Goal: Task Accomplishment & Management: Complete application form

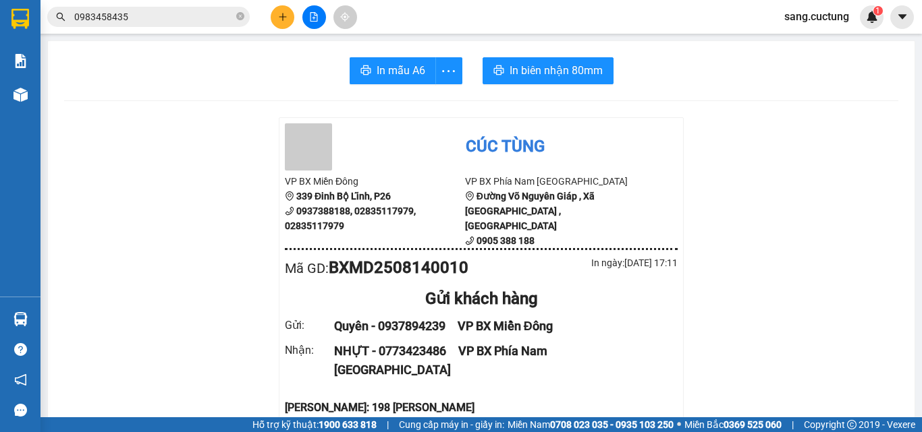
click at [286, 20] on icon "plus" at bounding box center [282, 16] width 9 height 9
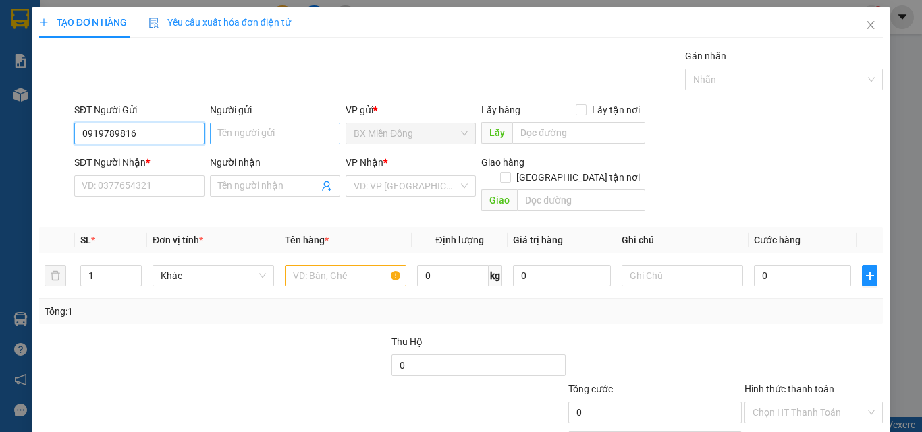
type input "0919789816"
click at [244, 132] on input "Người gửi" at bounding box center [275, 134] width 130 height 22
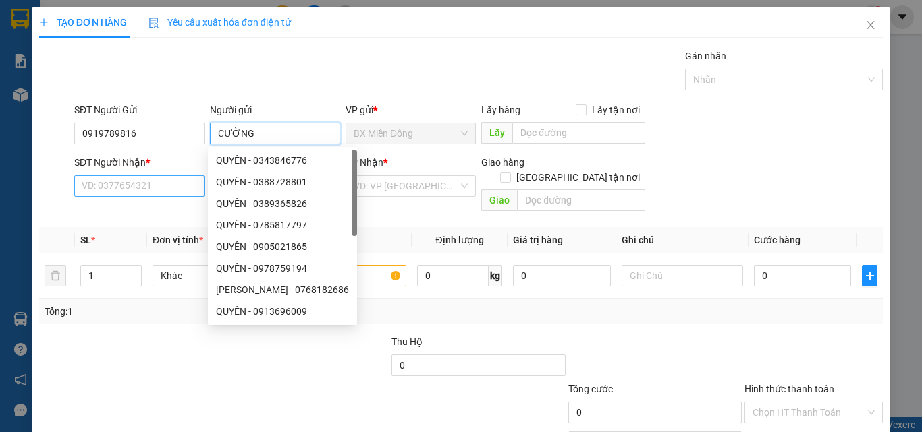
type input "CƯỜNG"
click at [144, 179] on input "SĐT Người Nhận *" at bounding box center [139, 186] width 130 height 22
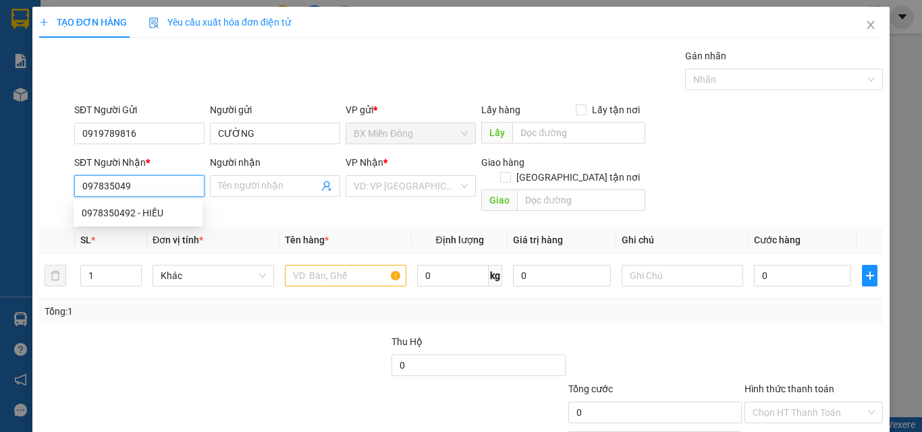
type input "0978350492"
click at [127, 221] on div "0978350492 - HIẾU" at bounding box center [138, 213] width 129 height 22
type input "HIẾU"
type input "MỸ CA CAM RANH"
type input "100.000"
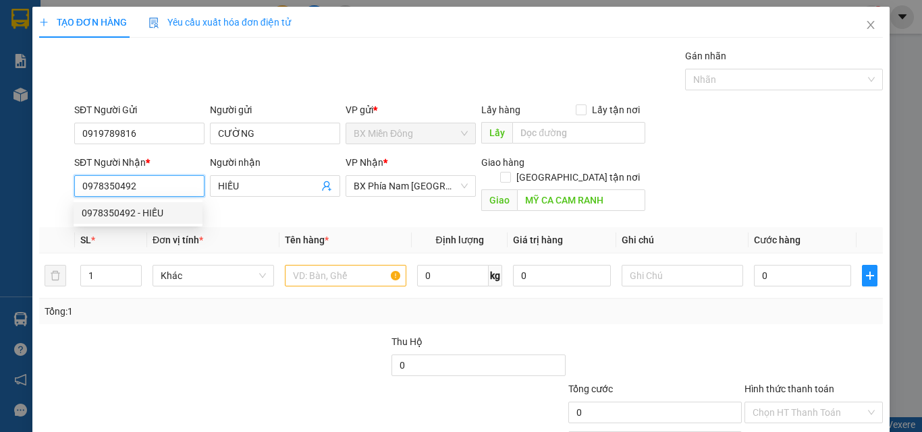
type input "100.000"
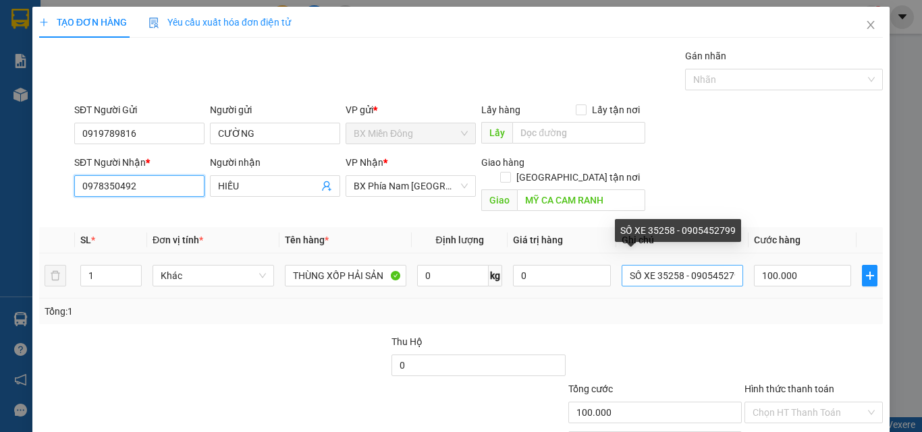
type input "0978350492"
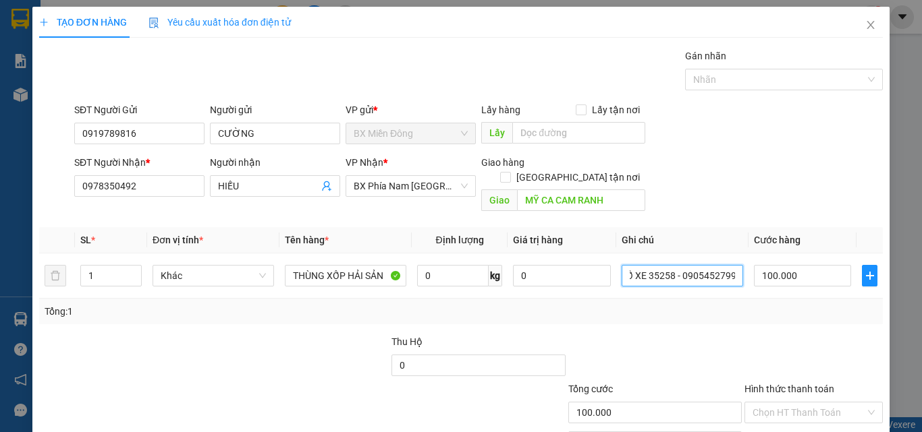
drag, startPoint x: 649, startPoint y: 256, endPoint x: 785, endPoint y: 289, distance: 140.4
click at [785, 289] on div "SL * Đơn vị tính * Tên hàng * Định lượng Giá trị hàng Ghi chú Cước hàng 1 Khác …" at bounding box center [460, 275] width 843 height 97
type input "SỐ XE 05960 - 0976300665"
click at [785, 304] on div "Tổng: 1" at bounding box center [461, 311] width 833 height 15
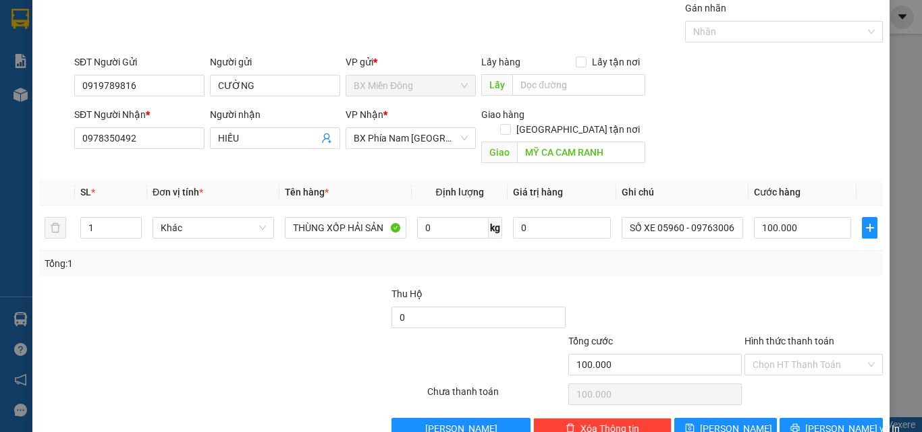
scroll to position [67, 0]
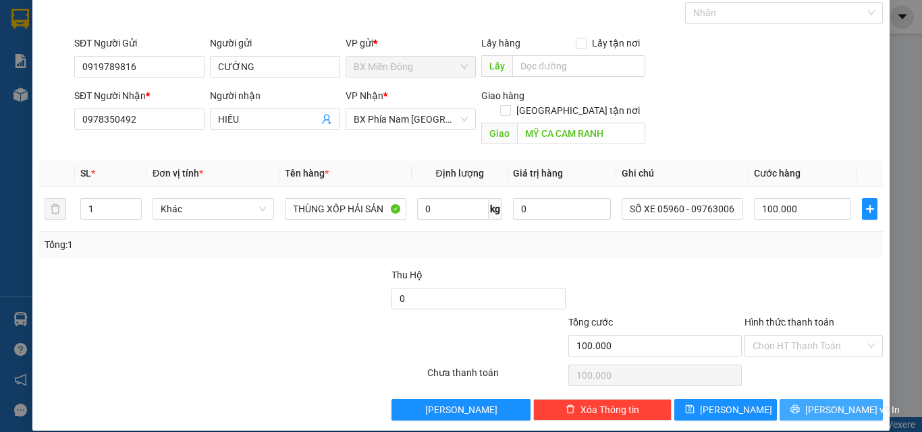
click at [806, 399] on button "[PERSON_NAME] và In" at bounding box center [830, 410] width 103 height 22
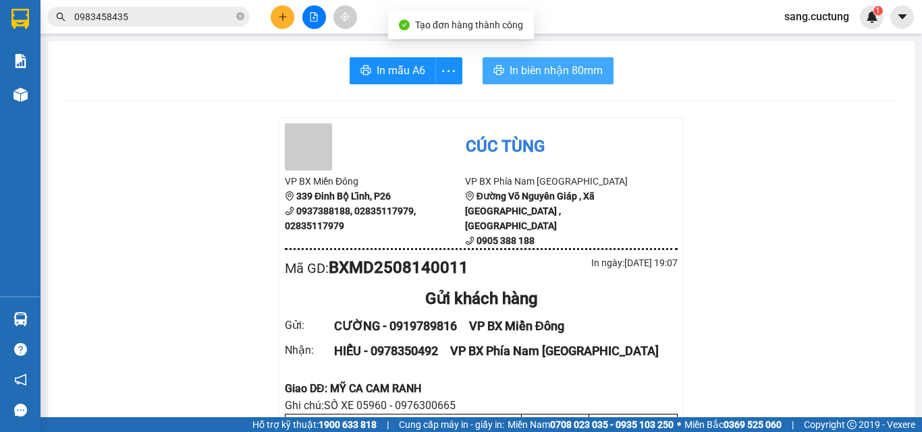
click at [512, 75] on span "In biên nhận 80mm" at bounding box center [555, 70] width 93 height 17
